Goal: Task Accomplishment & Management: Manage account settings

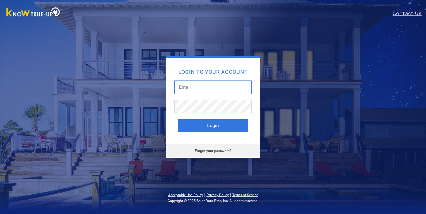
click at [183, 88] on input "text" at bounding box center [212, 87] width 77 height 13
type input "[PERSON_NAME][EMAIL_ADDRESS][DOMAIN_NAME]"
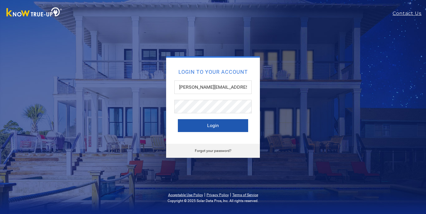
click at [211, 131] on button "Login" at bounding box center [213, 125] width 70 height 13
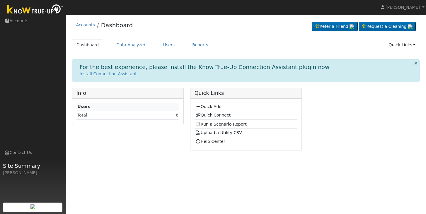
click at [144, 27] on div "Accounts Dashboard Refer a Friend Request a Cleaning" at bounding box center [246, 27] width 348 height 18
